Goal: Find contact information: Find contact information

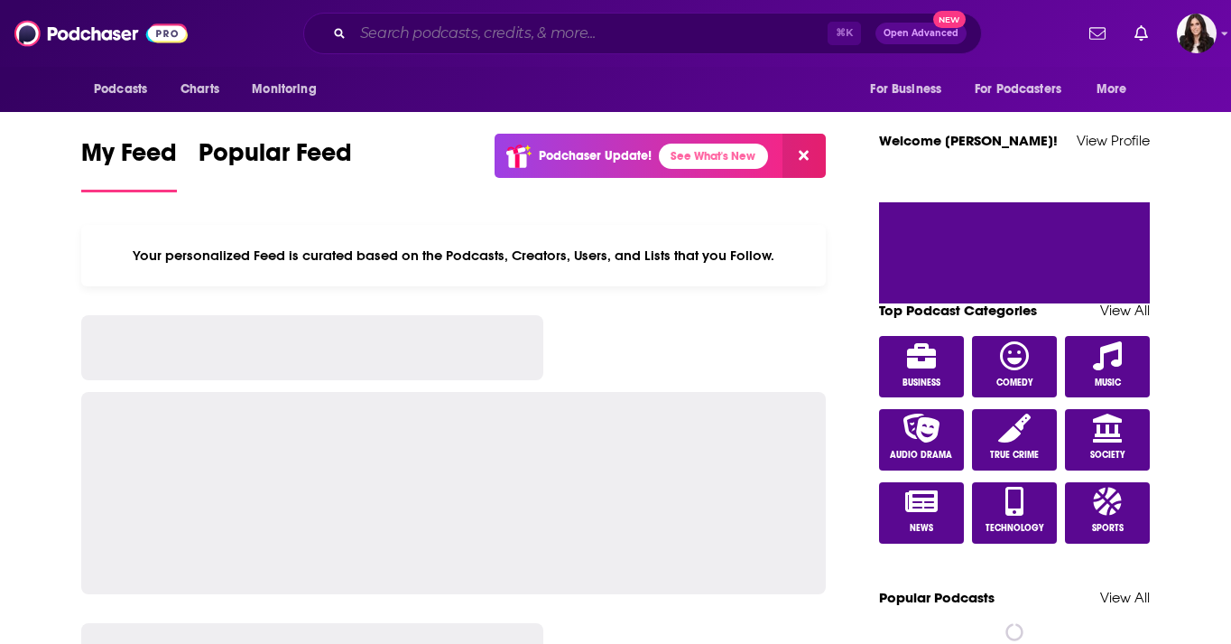
click at [453, 37] on input "Search podcasts, credits, & more..." at bounding box center [590, 33] width 475 height 29
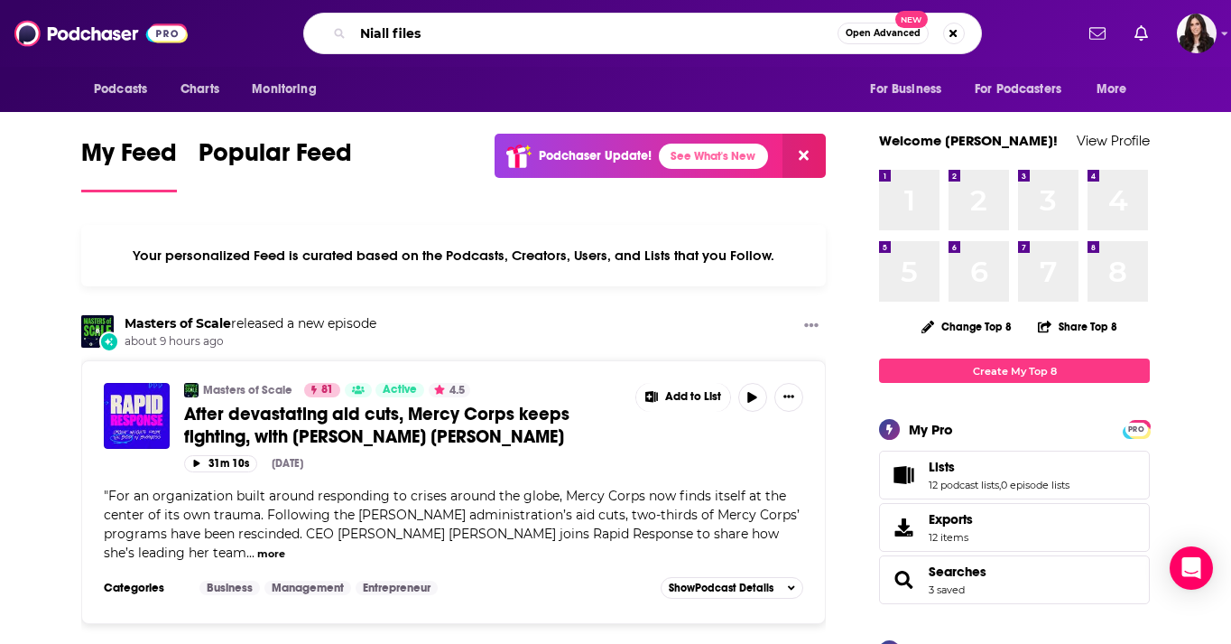
click at [371, 30] on input "Niall files" at bounding box center [595, 33] width 485 height 29
type input "[PERSON_NAME] files"
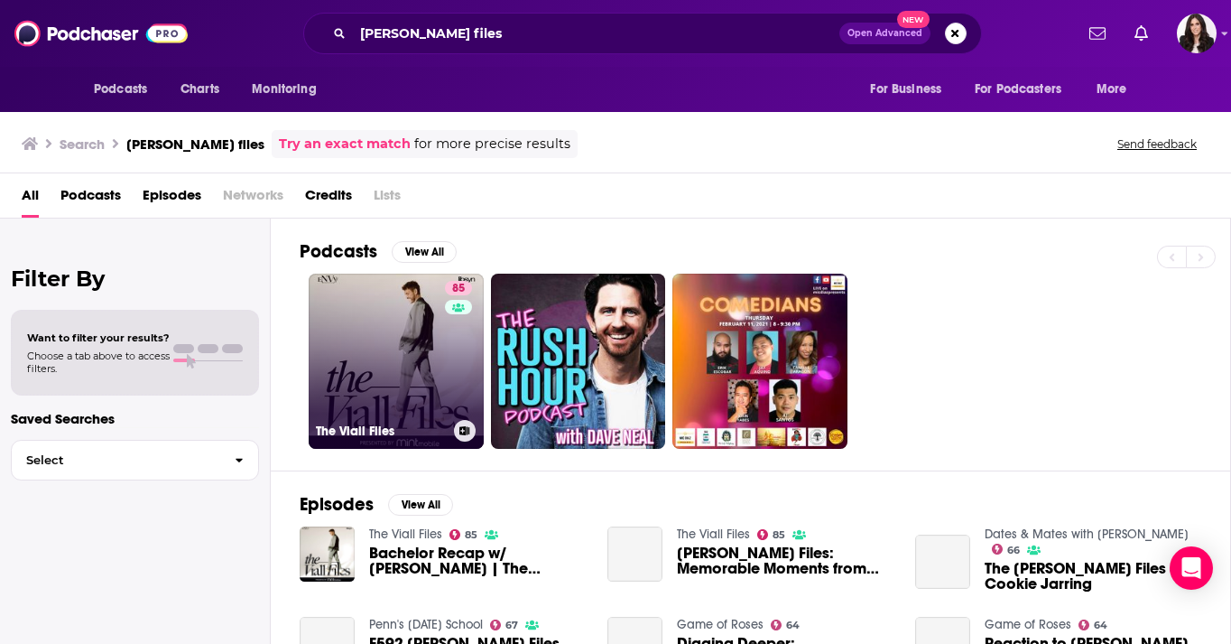
click at [383, 386] on link "85 The [PERSON_NAME] Files" at bounding box center [396, 361] width 175 height 175
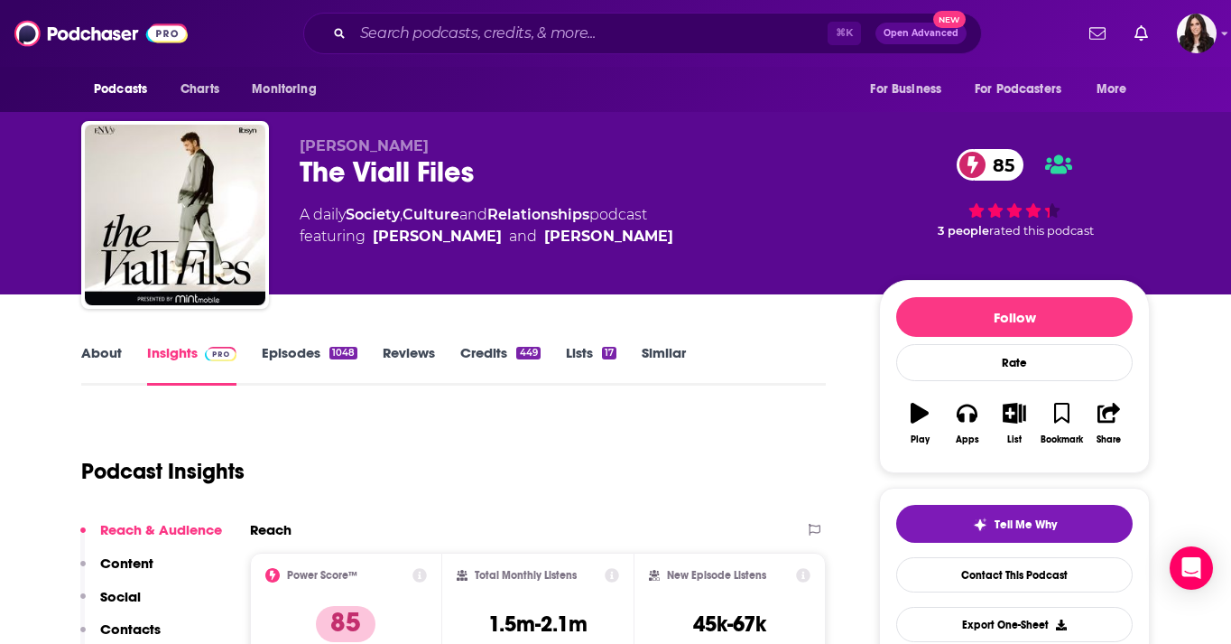
click at [294, 365] on link "Episodes 1048" at bounding box center [310, 365] width 96 height 42
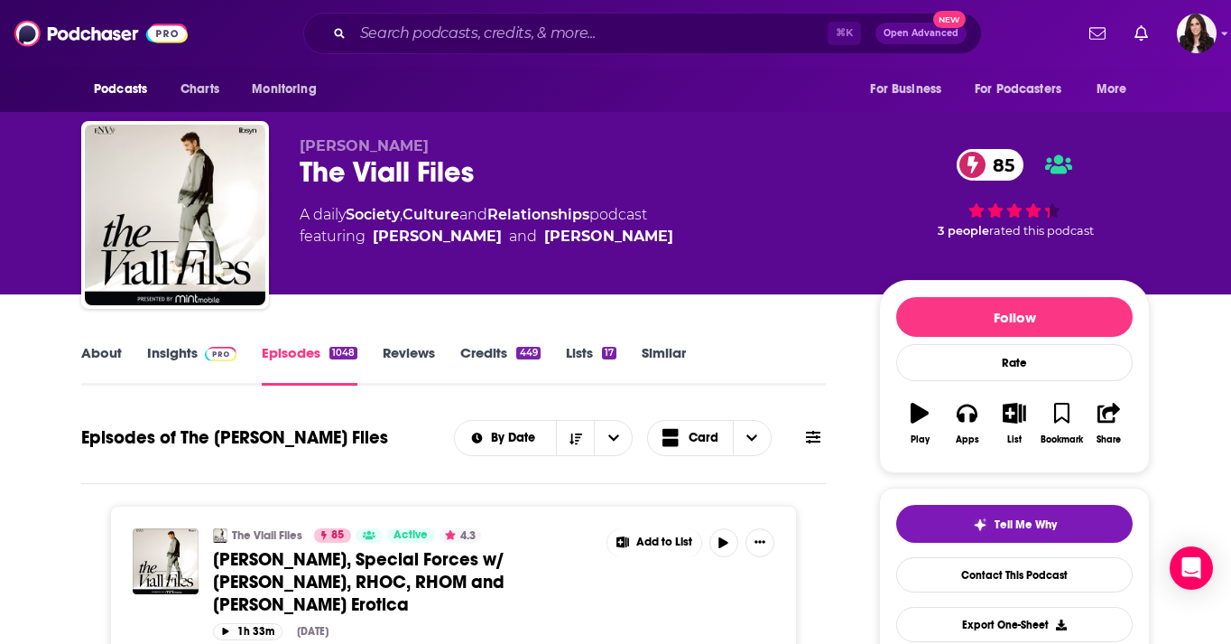
click at [190, 350] on link "Insights" at bounding box center [191, 365] width 89 height 42
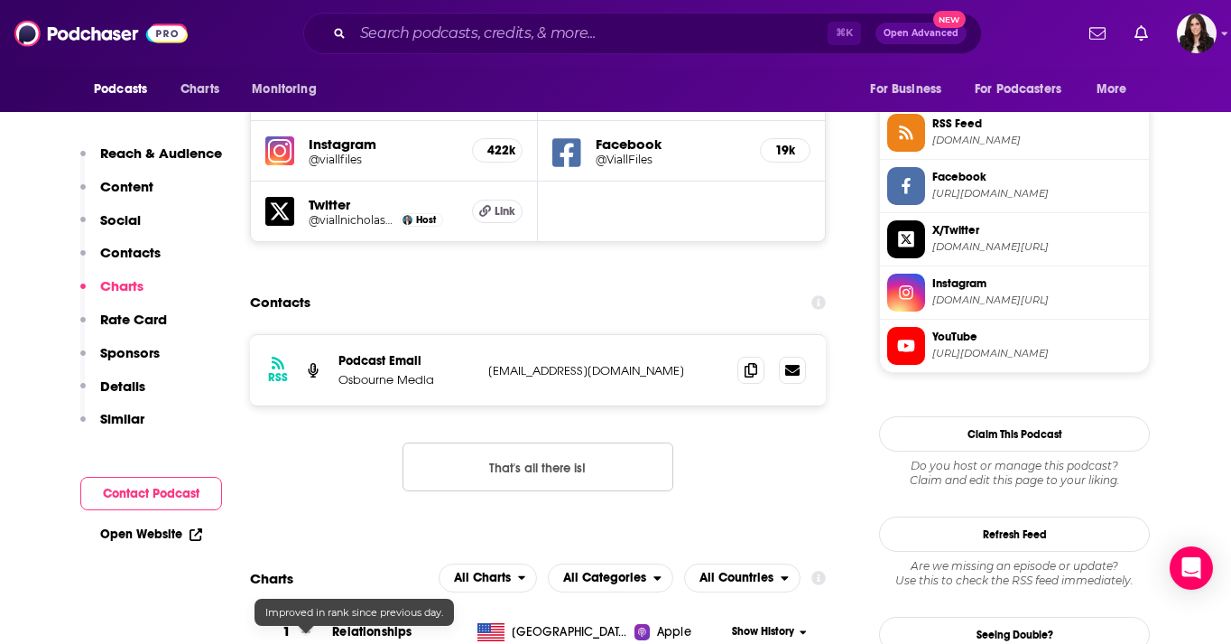
scroll to position [1544, 0]
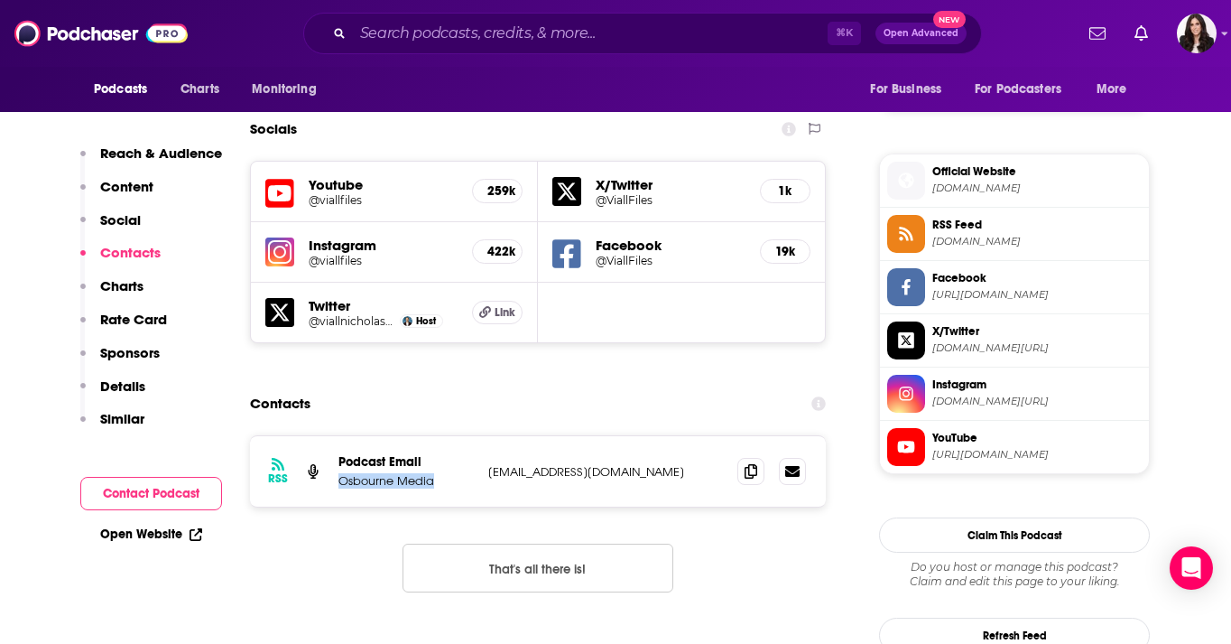
drag, startPoint x: 339, startPoint y: 390, endPoint x: 443, endPoint y: 390, distance: 103.8
click at [443, 473] on p "Osbourne Media" at bounding box center [405, 480] width 135 height 15
copy p "Osbourne Media"
click at [462, 473] on p "Osbourne Media" at bounding box center [405, 480] width 135 height 15
drag, startPoint x: 471, startPoint y: 384, endPoint x: 636, endPoint y: 381, distance: 165.2
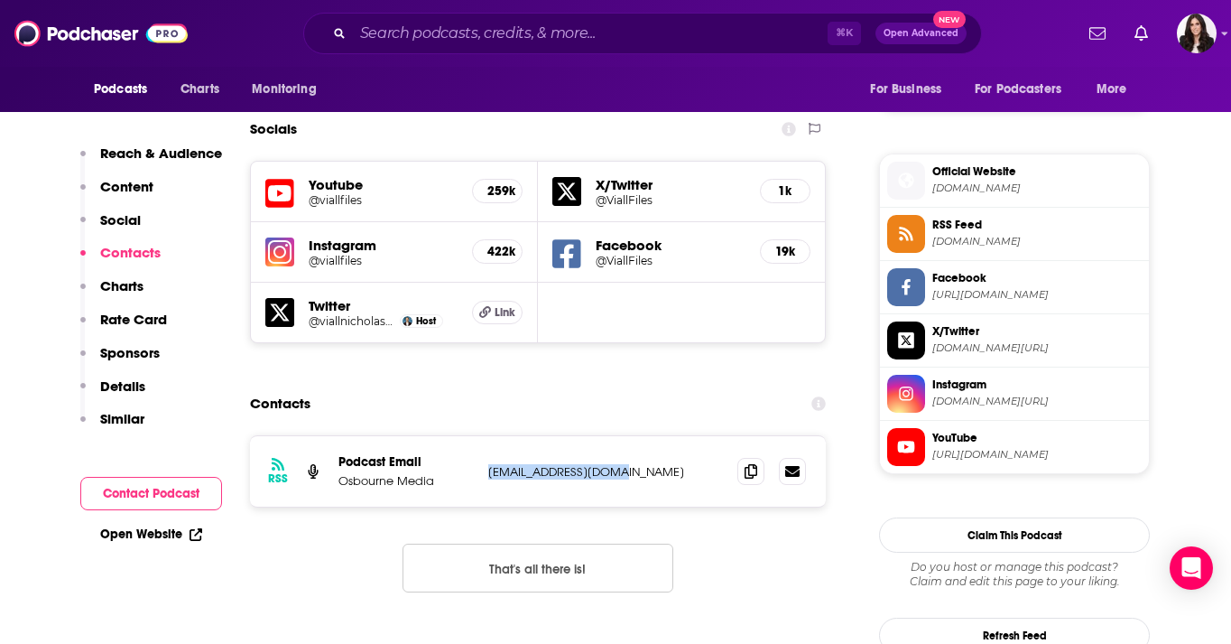
click at [0, 0] on div "Podcast Email Osbourne Media [EMAIL_ADDRESS][DOMAIN_NAME] [EMAIL_ADDRESS][DOMAI…" at bounding box center [0, 0] width 0 height 0
copy div "[EMAIL_ADDRESS][DOMAIN_NAME]"
